Goal: Find specific page/section: Find specific page/section

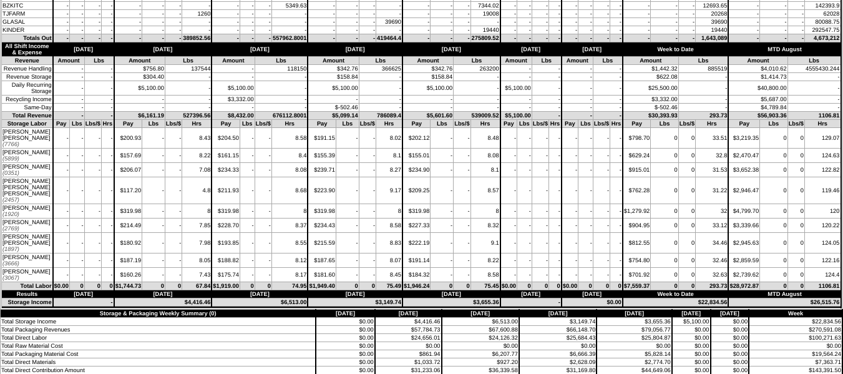
scroll to position [5803, 0]
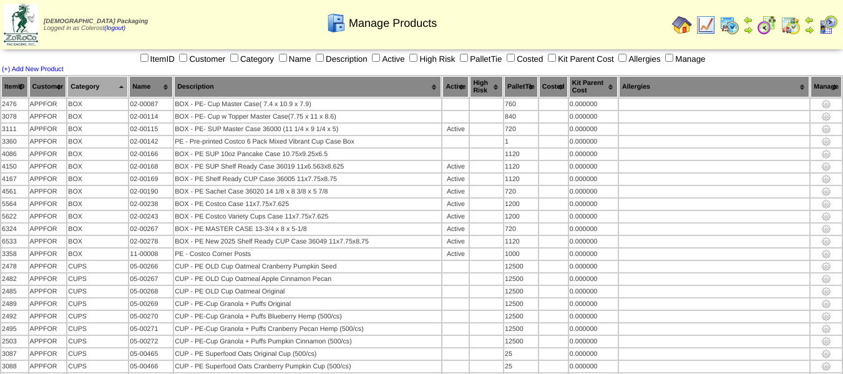
scroll to position [1605, 0]
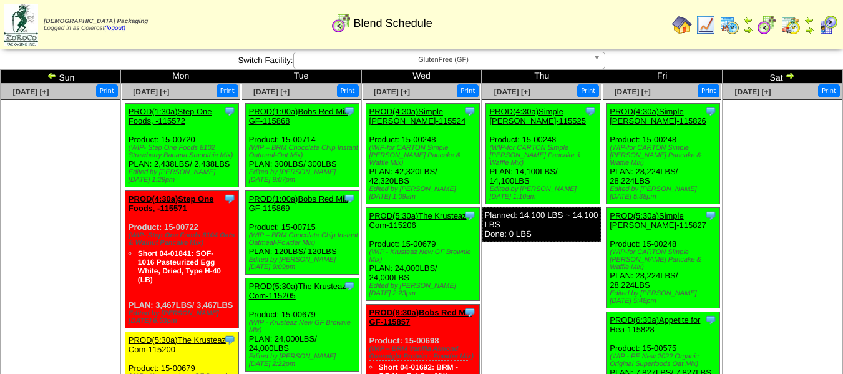
click at [51, 77] on img at bounding box center [52, 76] width 10 height 10
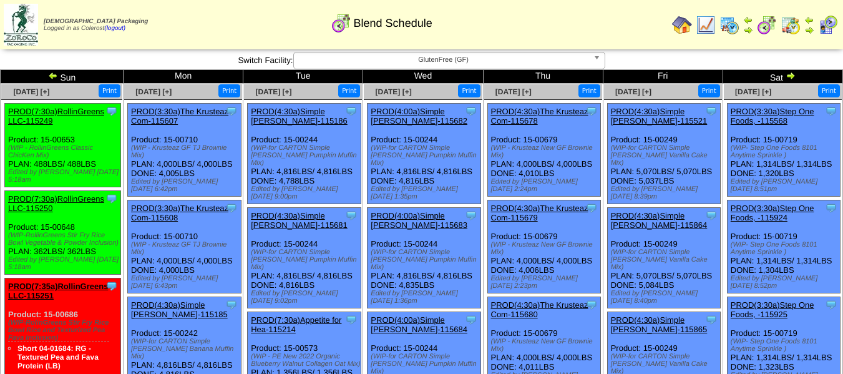
click at [729, 21] on img at bounding box center [729, 25] width 20 height 20
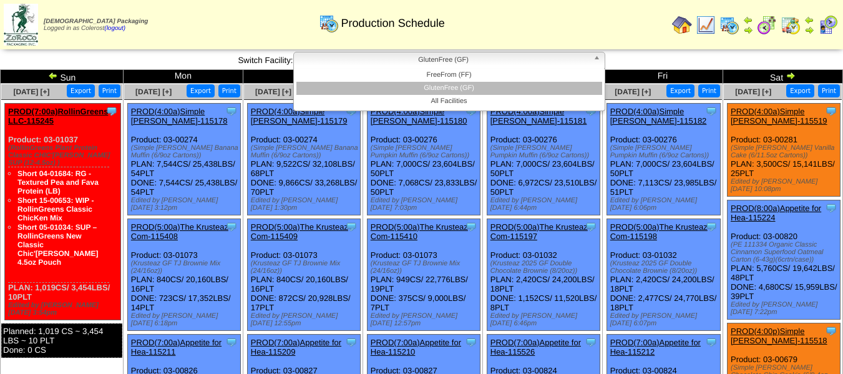
click at [473, 54] on span "GlutenFree (GF)" at bounding box center [444, 59] width 290 height 15
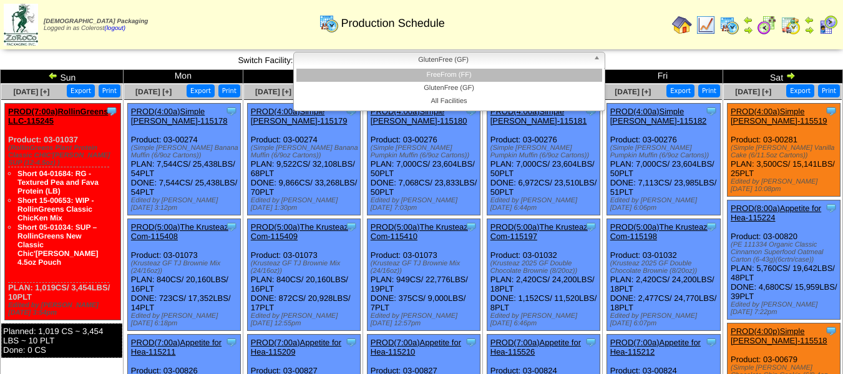
click at [469, 70] on li "FreeFrom (FF)" at bounding box center [449, 75] width 306 height 13
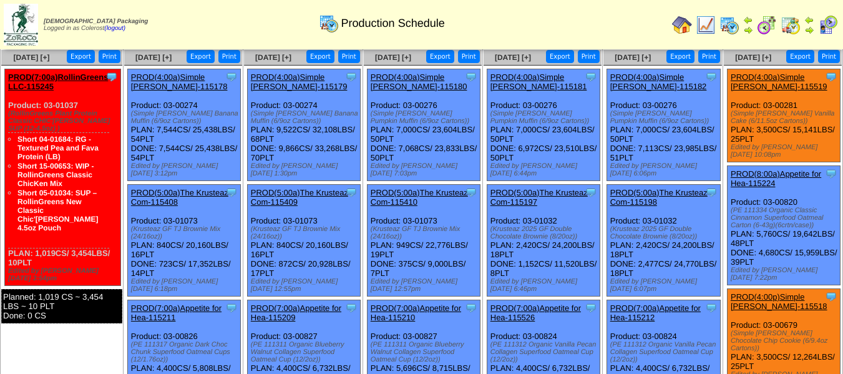
scroll to position [182, 0]
